Goal: Check status

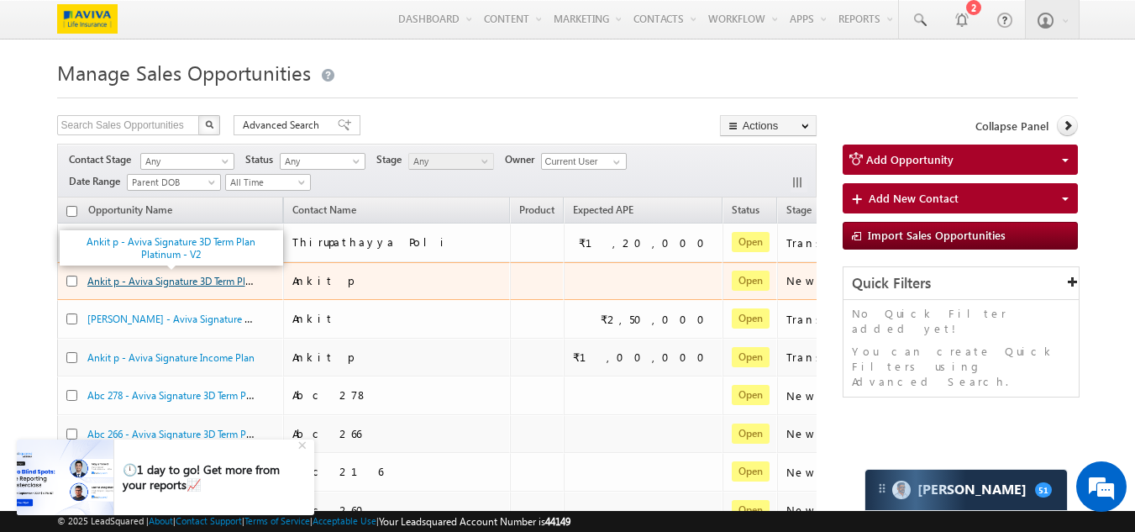
click at [87, 286] on link "Ankit p - Aviva Signature 3D Term Plan Platinum - V2" at bounding box center [202, 280] width 231 height 14
